Goal: Information Seeking & Learning: Learn about a topic

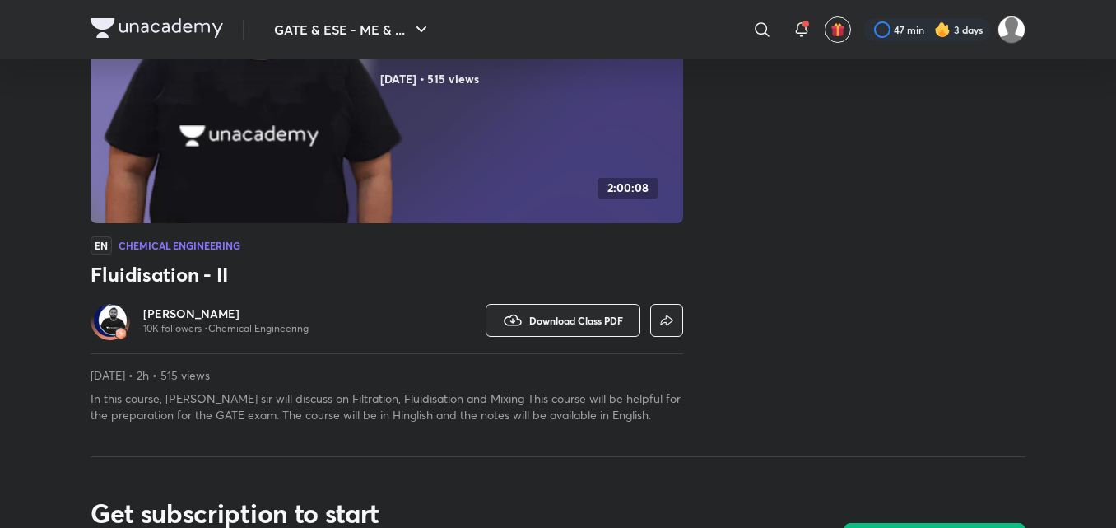
scroll to position [278, 0]
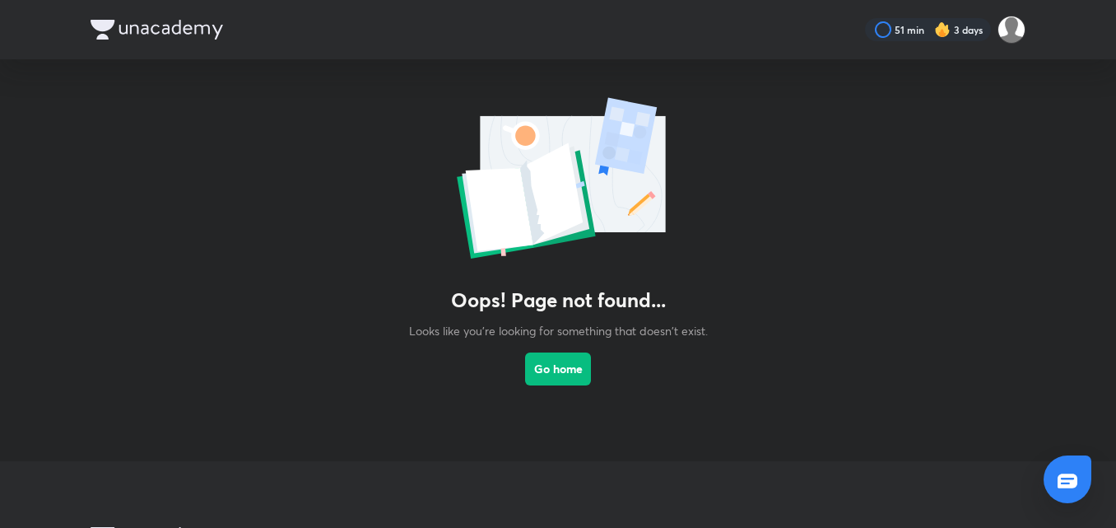
click at [524, 370] on div "Oops! Page not found... Looks like you're looking for something that doesn't ex…" at bounding box center [558, 243] width 1116 height 369
click at [538, 361] on button "Go home" at bounding box center [558, 367] width 66 height 33
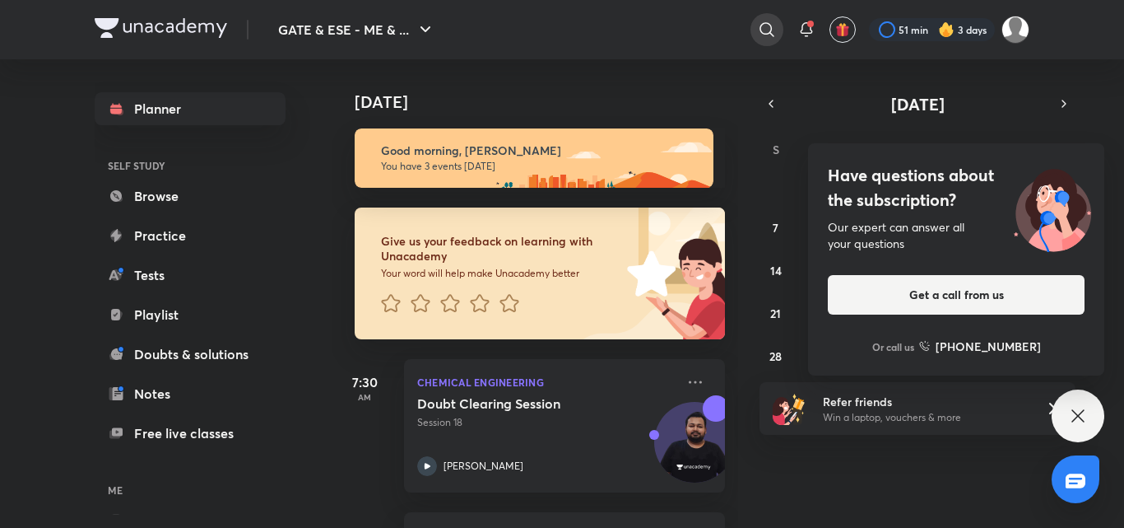
click at [779, 25] on div at bounding box center [767, 29] width 33 height 33
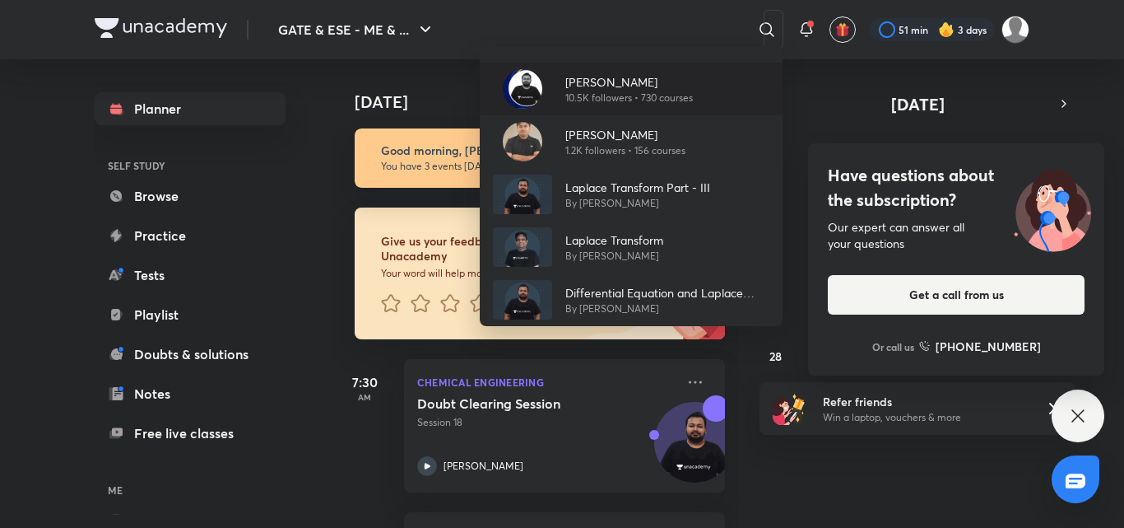
click at [655, 77] on p "[PERSON_NAME]" at bounding box center [629, 81] width 128 height 17
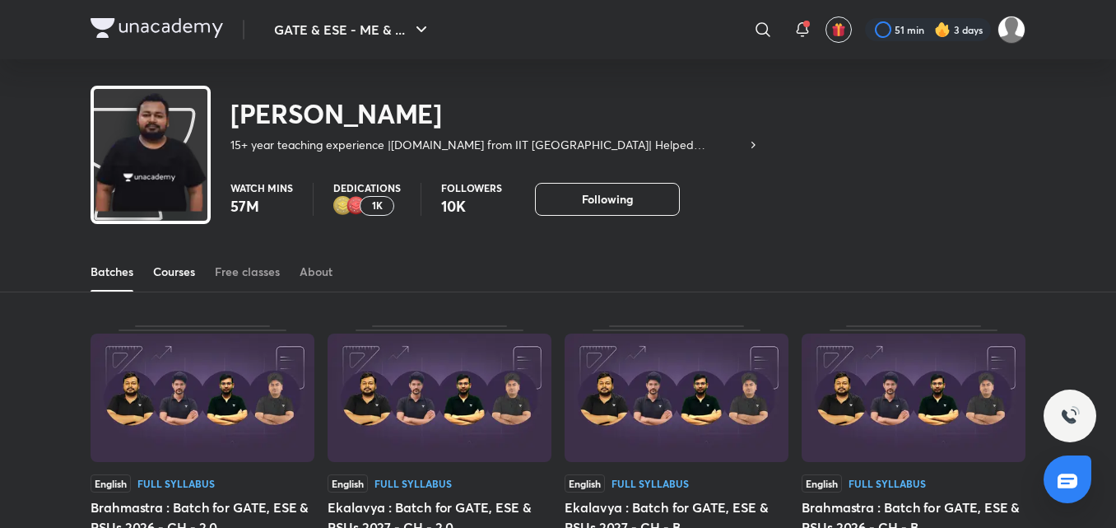
click at [187, 267] on div "Courses" at bounding box center [174, 271] width 42 height 16
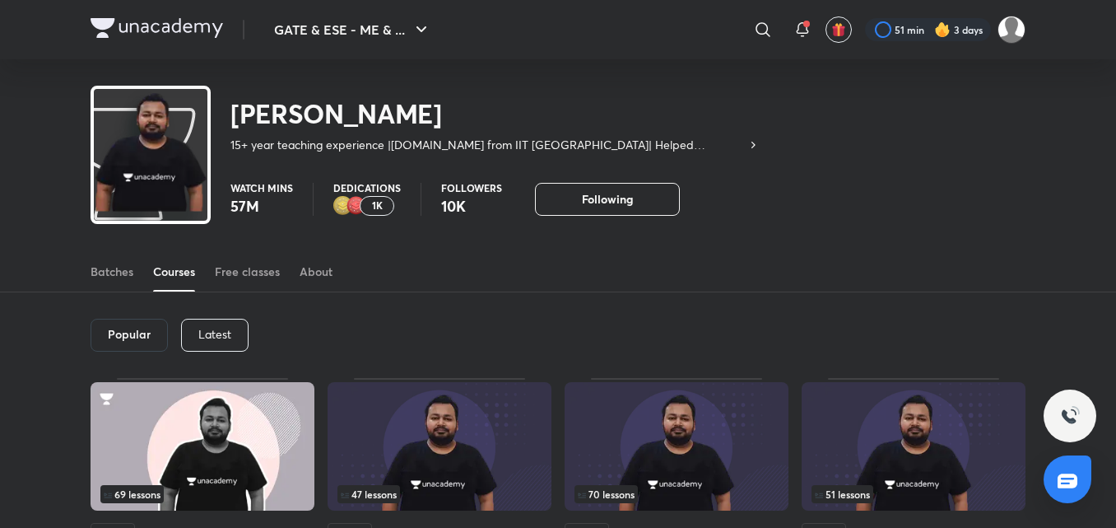
click at [217, 328] on p "Latest" at bounding box center [214, 334] width 33 height 13
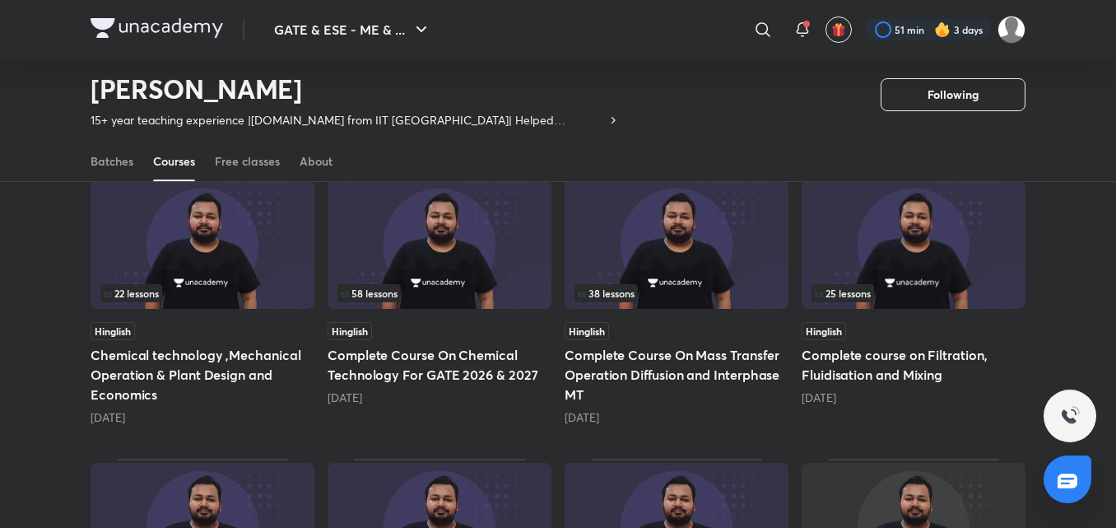
scroll to position [418, 0]
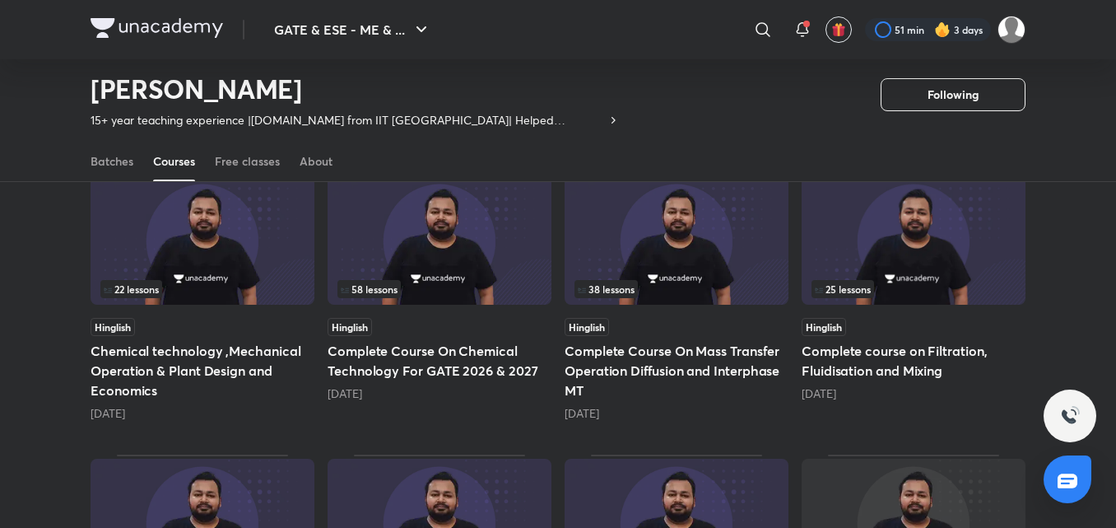
click at [937, 246] on img at bounding box center [914, 240] width 224 height 128
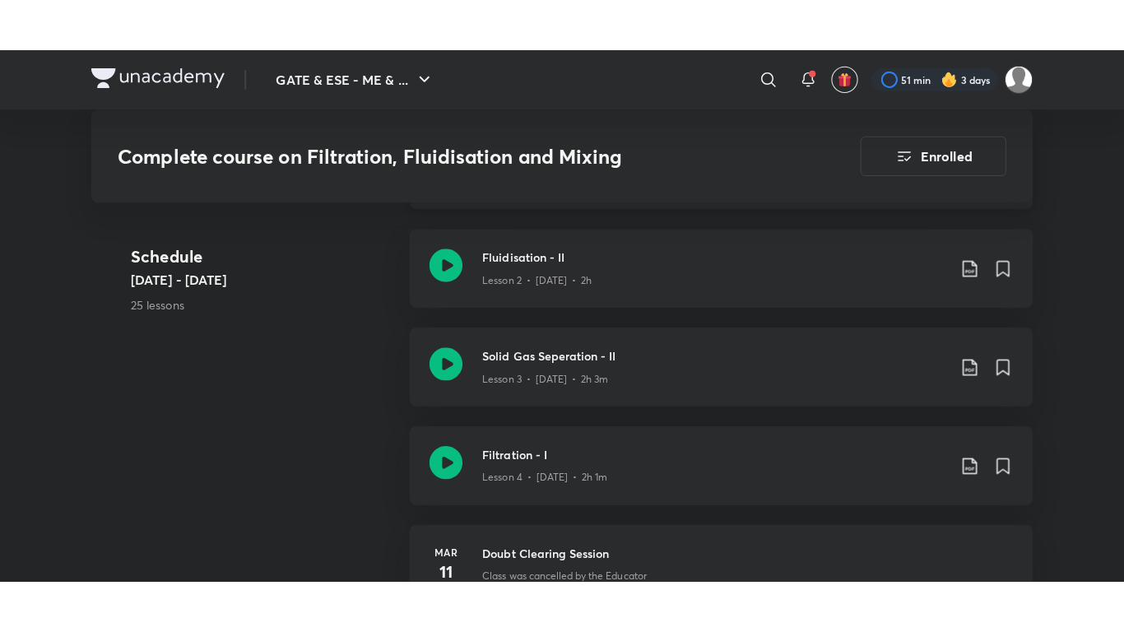
scroll to position [1152, 0]
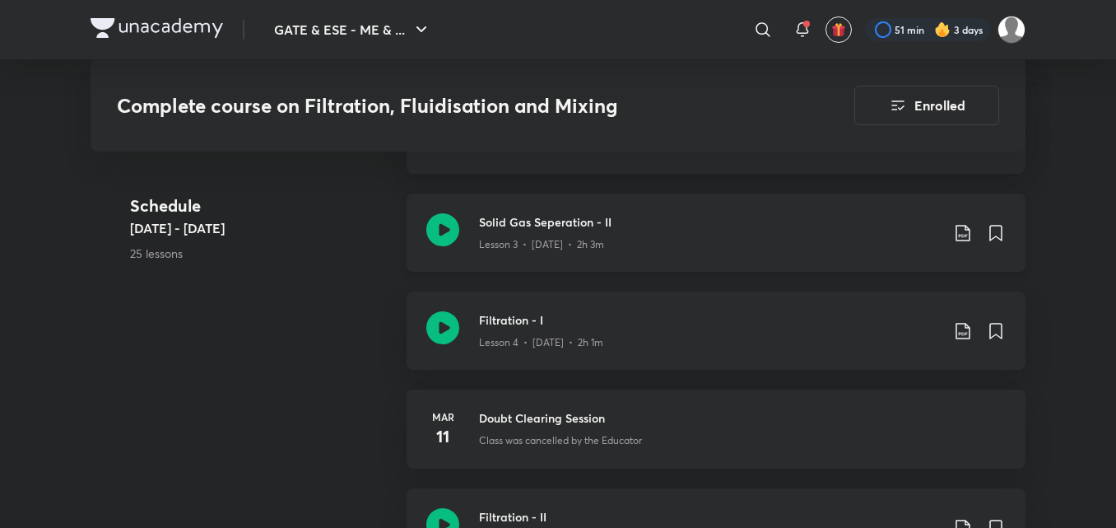
click at [718, 250] on div "Lesson 3 • [DATE] • 2h 3m" at bounding box center [709, 240] width 461 height 21
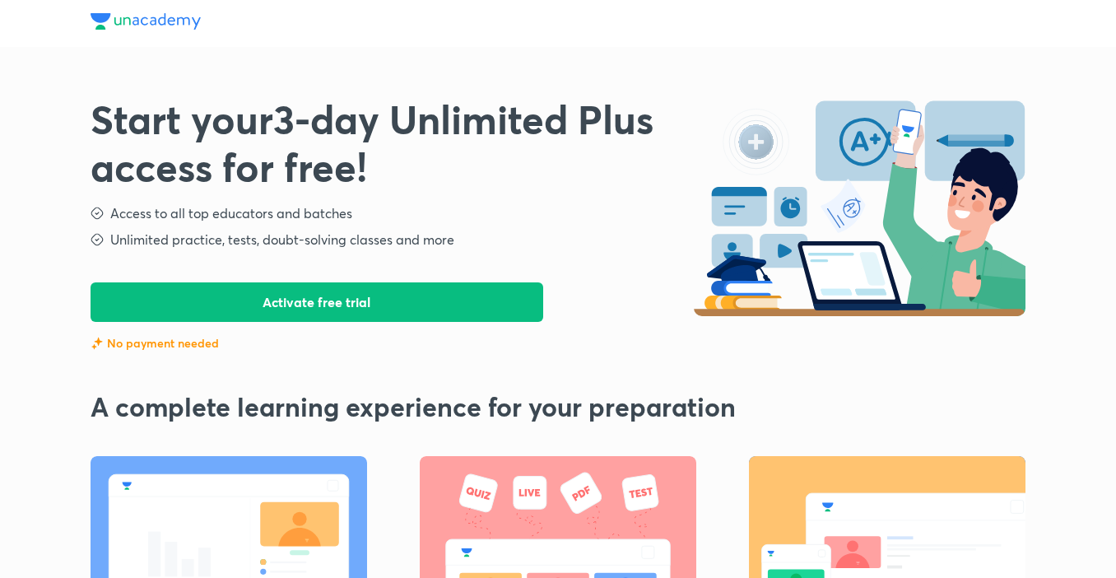
click at [514, 213] on div "Access to all top educators and batches" at bounding box center [391, 213] width 605 height 20
